Goal: Task Accomplishment & Management: Use online tool/utility

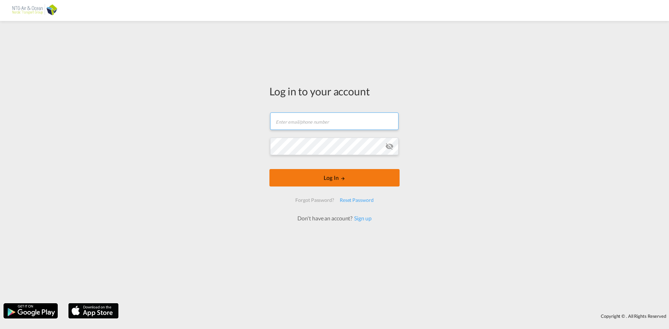
type input "[EMAIL_ADDRESS][DOMAIN_NAME]"
click at [341, 174] on button "Log In" at bounding box center [334, 177] width 130 height 17
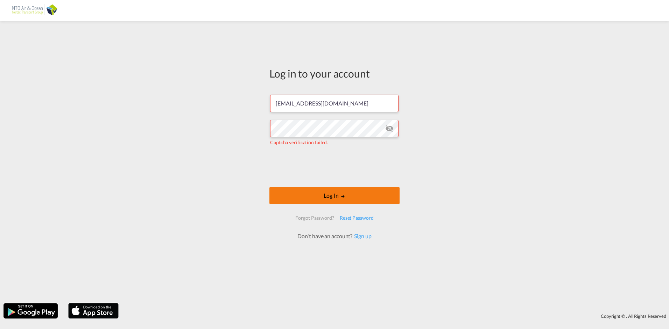
click at [335, 195] on button "Log In" at bounding box center [334, 195] width 130 height 17
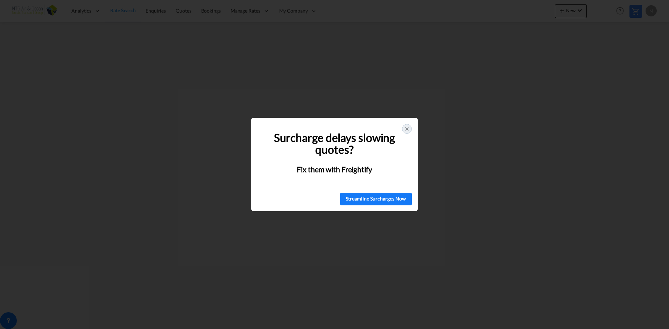
click at [406, 129] on icon at bounding box center [407, 129] width 6 height 6
